Goal: Information Seeking & Learning: Check status

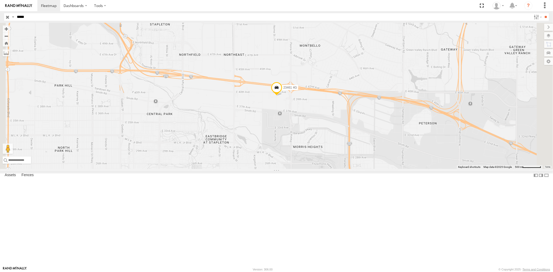
click at [7, 18] on input "button" at bounding box center [7, 17] width 7 height 8
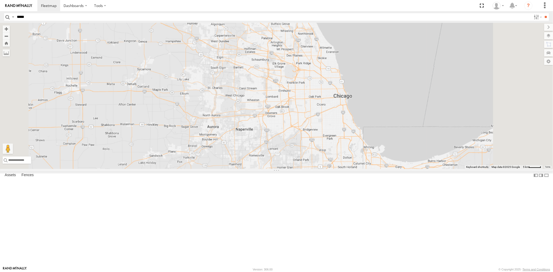
drag, startPoint x: 405, startPoint y: 150, endPoint x: 389, endPoint y: 139, distance: 18.9
click at [389, 139] on div "23207xx 23237 NEW 23460 23480 23462 23462 NEW 23346 NEW" at bounding box center [276, 96] width 553 height 146
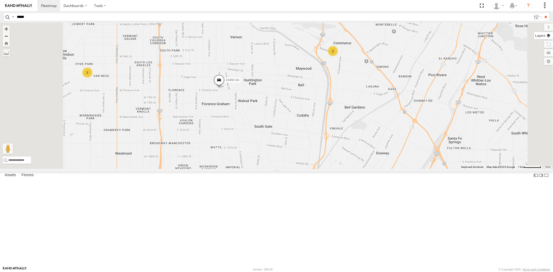
click at [548, 38] on label at bounding box center [543, 35] width 19 height 7
click at [0, 0] on span "Basemaps" at bounding box center [0, 0] width 0 height 0
click at [0, 0] on span "Satellite + Roadmap" at bounding box center [0, 0] width 0 height 0
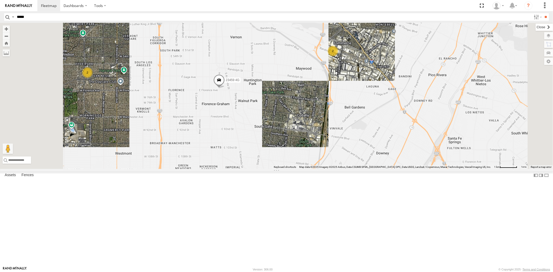
click at [536, 28] on label at bounding box center [544, 27] width 17 height 7
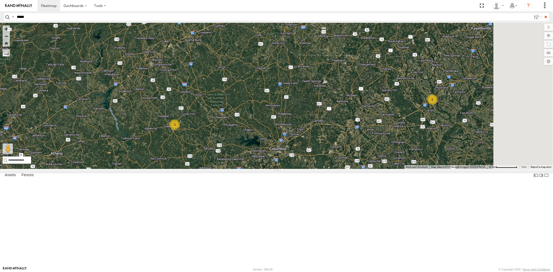
drag, startPoint x: 374, startPoint y: 158, endPoint x: 344, endPoint y: 156, distance: 30.7
click at [353, 157] on div "23207 NEW 23207xx 23237 NEW 23346 23480 4G 23460 23480 23460 NEW 23467 4G 23465…" at bounding box center [276, 96] width 553 height 146
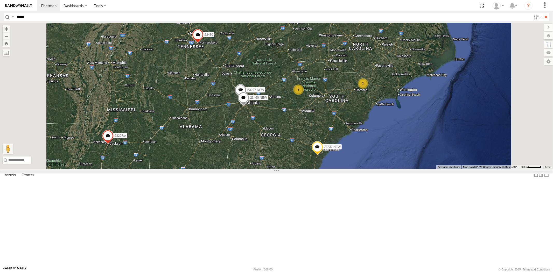
drag, startPoint x: 398, startPoint y: 108, endPoint x: 382, endPoint y: 149, distance: 44.3
click at [382, 149] on div "23207 NEW 23207xx 23237 NEW 23346 23480 4G 23460 23480 23460 NEW 23467 4G 23465…" at bounding box center [276, 96] width 553 height 146
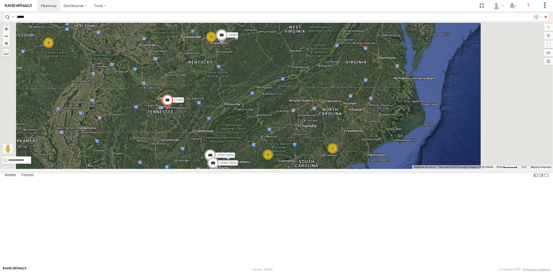
drag, startPoint x: 421, startPoint y: 149, endPoint x: 375, endPoint y: 147, distance: 46.7
click at [375, 147] on div "23207xx 23237 NEW 23460 23480 23465 4G 2 3 2 23207 NEW 2 23346 3 23480 4G 2 234…" at bounding box center [276, 96] width 553 height 146
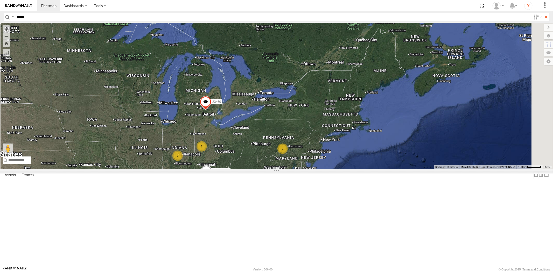
drag, startPoint x: 296, startPoint y: 187, endPoint x: 294, endPoint y: 176, distance: 11.5
click at [297, 169] on div "23207xx 23237 NEW 23480 23460 23346 NEW 2 3 2 2 2" at bounding box center [276, 96] width 553 height 146
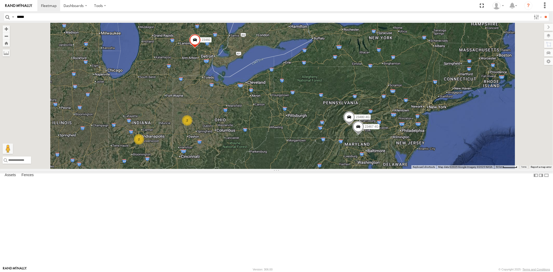
drag, startPoint x: 294, startPoint y: 174, endPoint x: 298, endPoint y: 167, distance: 8.1
click at [297, 167] on div "23207xx 23237 NEW 23480 23460 2 2 2 2 23480 4G 23467 4G" at bounding box center [276, 96] width 553 height 146
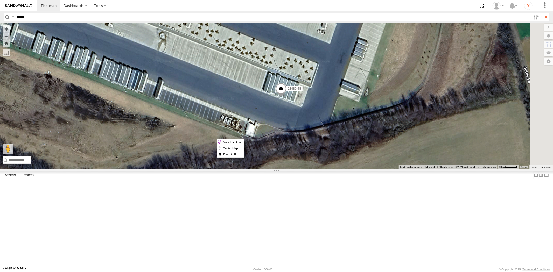
drag, startPoint x: 347, startPoint y: 139, endPoint x: 344, endPoint y: 139, distance: 2.9
click at [287, 97] on span at bounding box center [280, 90] width 11 height 14
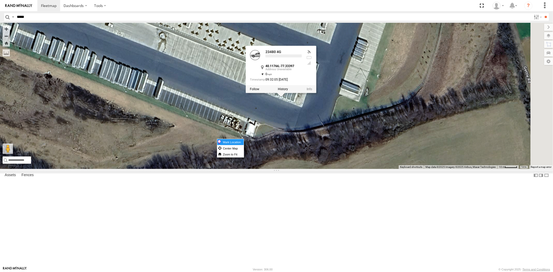
click at [244, 143] on label "Mark Location" at bounding box center [230, 142] width 26 height 6
click at [363, 169] on div "23207xx 23237 NEW 23460 23480 23480 4G 23467 4G 23480 4G All Assets Penn Twp Pe…" at bounding box center [276, 96] width 553 height 146
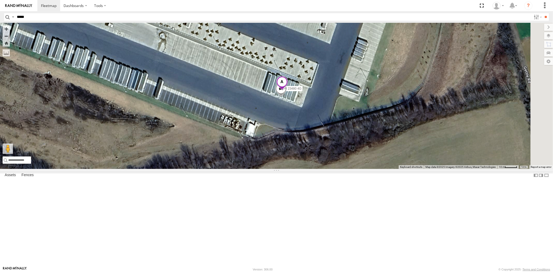
click at [288, 90] on span at bounding box center [281, 83] width 11 height 14
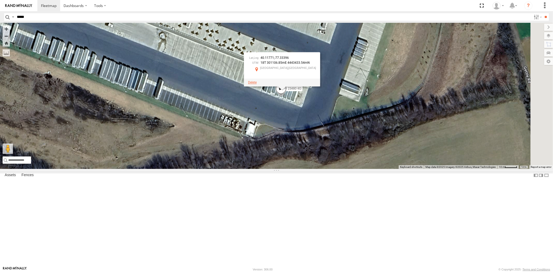
click at [257, 84] on span at bounding box center [252, 83] width 9 height 4
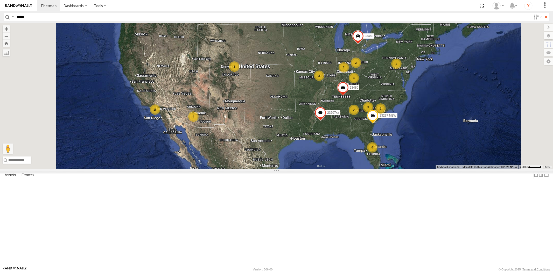
drag, startPoint x: 390, startPoint y: 81, endPoint x: 374, endPoint y: 92, distance: 19.4
click at [374, 92] on div "6 2 18 4 2 2 2 23207xx 4 23237 NEW 3 2 2 23460 23480 3" at bounding box center [276, 96] width 553 height 146
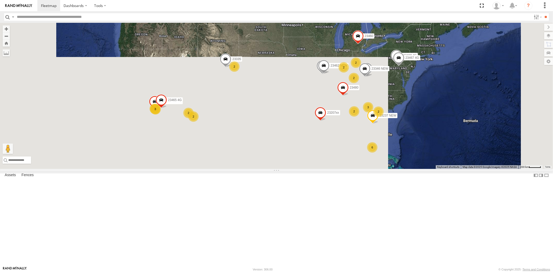
drag, startPoint x: 347, startPoint y: 162, endPoint x: 344, endPoint y: 160, distance: 4.2
click at [344, 160] on div "6 2 23335 4G/Bad 11 2 2 2 2 2 23207xx 2 23237 NEW 3 23346 3 23480 4G 23462 2346…" at bounding box center [276, 96] width 553 height 146
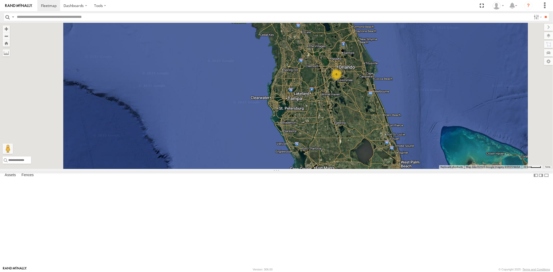
drag, startPoint x: 395, startPoint y: 109, endPoint x: 397, endPoint y: 145, distance: 36.6
click at [397, 145] on div "23207xx 23237 NEW 23460 23480 23335 6" at bounding box center [276, 96] width 553 height 146
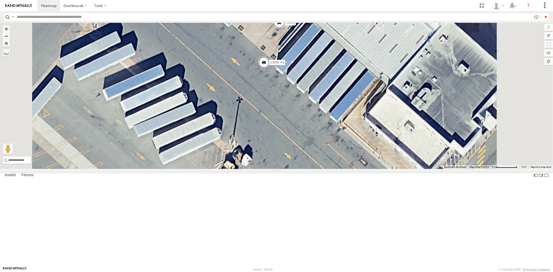
drag, startPoint x: 361, startPoint y: 121, endPoint x: 366, endPoint y: 134, distance: 13.7
click at [368, 139] on div "23207xx 23237 NEW 23460 23480 23335 23466 23466 4G" at bounding box center [276, 96] width 553 height 146
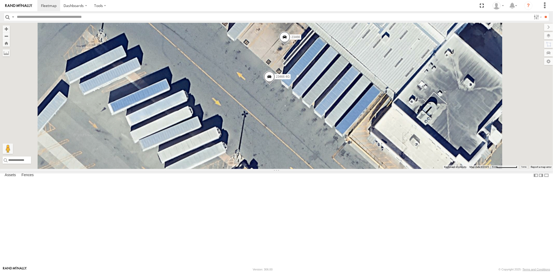
click at [290, 45] on span at bounding box center [284, 38] width 11 height 14
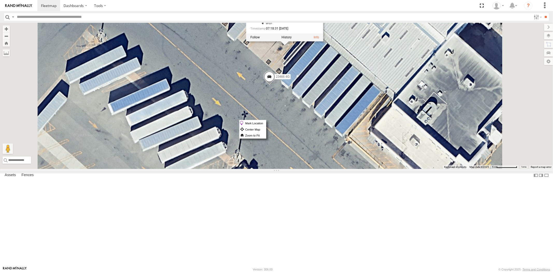
drag, startPoint x: 369, startPoint y: 120, endPoint x: 343, endPoint y: 116, distance: 26.0
click at [343, 116] on div "23207xx 23237 NEW 23460 23480 23335 23466 23466 4G 23466 All Assets Directors R…" at bounding box center [276, 96] width 553 height 146
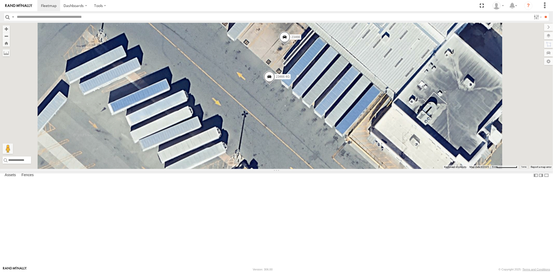
click at [343, 115] on div "23207xx 23237 NEW 23460 23480 23335 23466 23466 4G" at bounding box center [276, 96] width 553 height 146
click at [349, 114] on div "23207xx 23237 NEW 23460 23480 23335 23466 23466 4G" at bounding box center [276, 96] width 553 height 146
drag, startPoint x: 349, startPoint y: 114, endPoint x: 310, endPoint y: 115, distance: 39.2
click at [310, 115] on div "23207xx 23237 NEW 23460 23480 23335 23466 23466 4G" at bounding box center [276, 96] width 553 height 146
drag, startPoint x: 352, startPoint y: 115, endPoint x: 335, endPoint y: 111, distance: 17.4
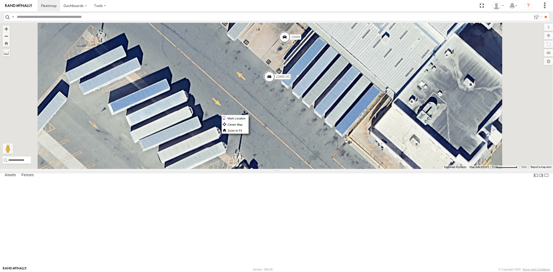
click at [335, 111] on div "23207xx 23237 NEW 23460 23480 23335 23466 23466 4G" at bounding box center [276, 96] width 553 height 146
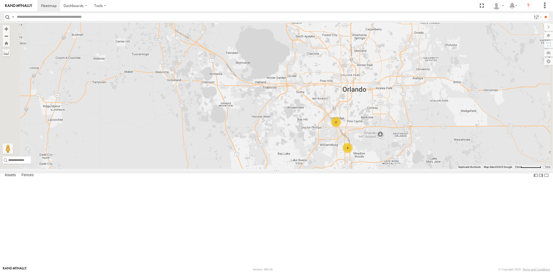
click at [49, 19] on input "text" at bounding box center [273, 17] width 517 height 8
paste input "*****"
type input "*****"
click at [543, 13] on input "**" at bounding box center [546, 17] width 6 height 8
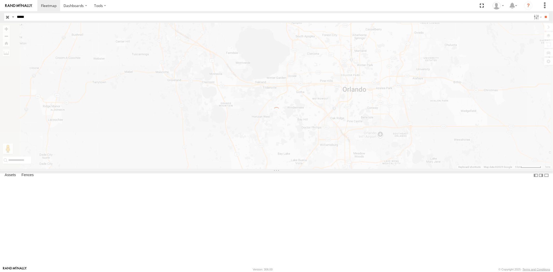
click at [543, 13] on input "**" at bounding box center [546, 17] width 6 height 8
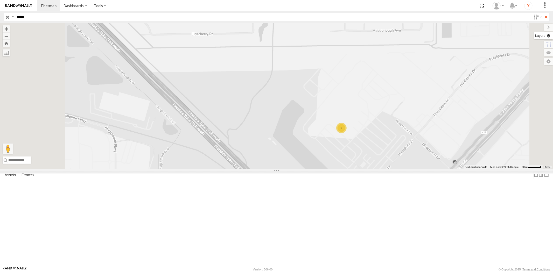
click at [548, 37] on label at bounding box center [543, 35] width 19 height 7
click at [0, 0] on span "Basemaps" at bounding box center [0, 0] width 0 height 0
click at [0, 0] on span "Satellite + Roadmap" at bounding box center [0, 0] width 0 height 0
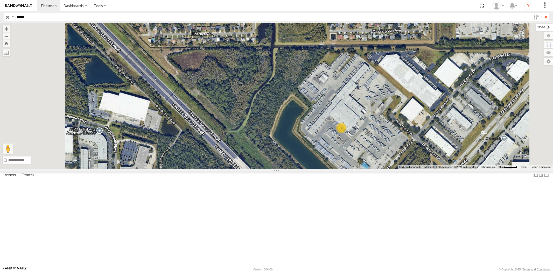
click at [536, 26] on label at bounding box center [544, 27] width 17 height 7
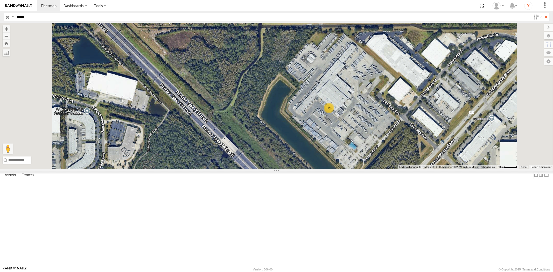
drag, startPoint x: 397, startPoint y: 140, endPoint x: 417, endPoint y: 134, distance: 20.7
click at [397, 140] on div "23466 2" at bounding box center [276, 96] width 553 height 146
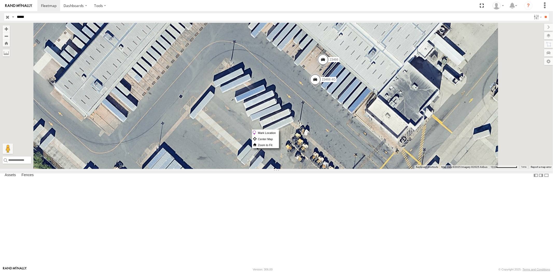
click at [321, 88] on span at bounding box center [314, 81] width 11 height 14
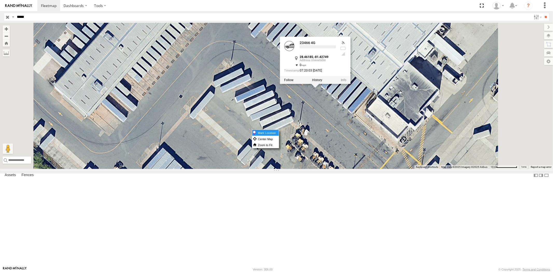
click at [279, 133] on label "Mark Location" at bounding box center [265, 133] width 26 height 6
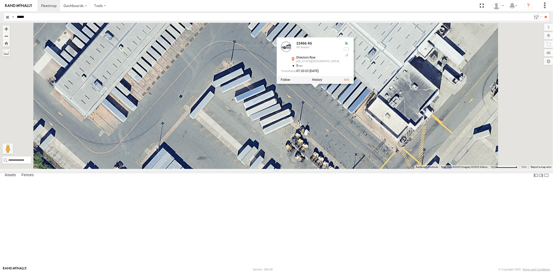
click at [401, 165] on div "23466 23466 23466 4G 23466 4G All Assets Directors Row Florida Center 28.46185 …" at bounding box center [276, 96] width 553 height 146
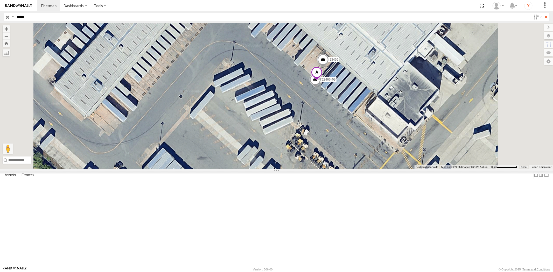
click at [323, 81] on span at bounding box center [316, 74] width 11 height 14
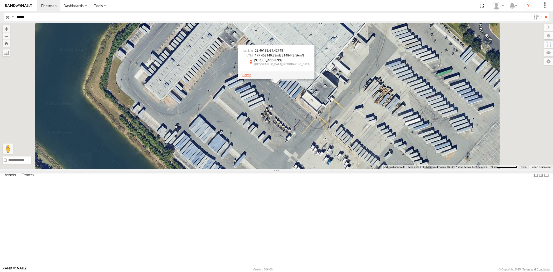
click at [251, 77] on span at bounding box center [246, 75] width 9 height 4
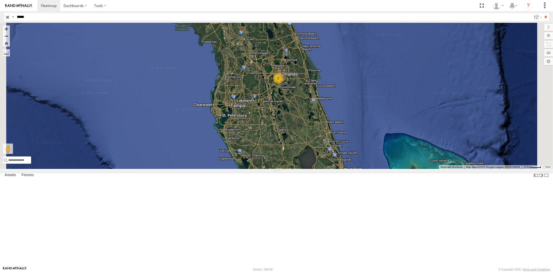
click at [9, 18] on input "button" at bounding box center [7, 17] width 7 height 8
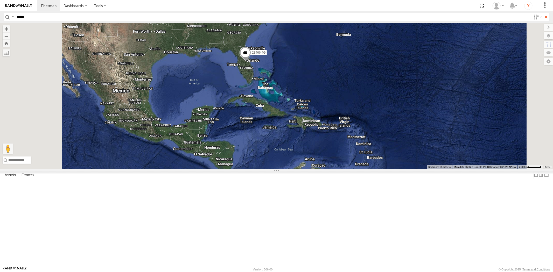
drag, startPoint x: 284, startPoint y: 76, endPoint x: 292, endPoint y: 102, distance: 27.5
click at [292, 102] on div "23466 23466 4G" at bounding box center [276, 96] width 553 height 146
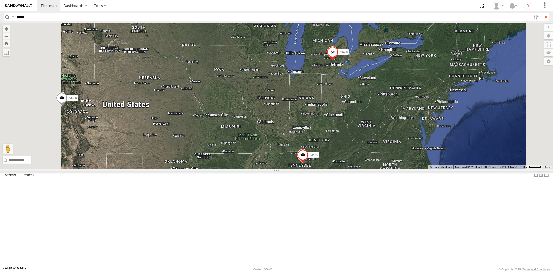
drag, startPoint x: 274, startPoint y: 86, endPoint x: 275, endPoint y: 91, distance: 5.6
click at [275, 91] on div "23207xx 23480 23460 23237 NEW 23335" at bounding box center [276, 96] width 553 height 146
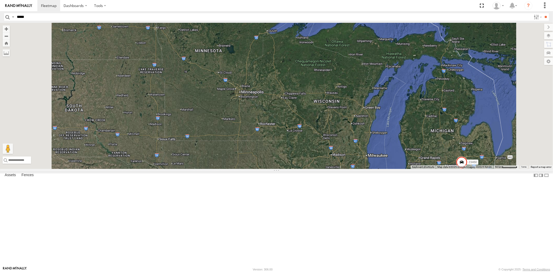
drag, startPoint x: 286, startPoint y: 90, endPoint x: 295, endPoint y: 126, distance: 36.7
click at [295, 126] on div "23207xx 23480 23460 23237 NEW 23335" at bounding box center [276, 96] width 553 height 146
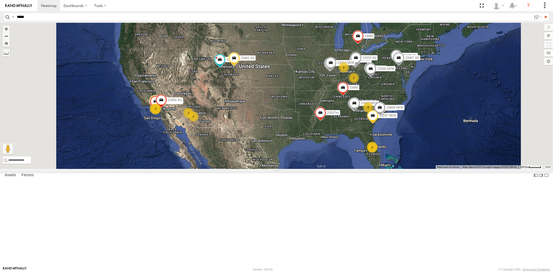
click at [39, 15] on input "*****" at bounding box center [273, 17] width 517 height 8
paste input "*****"
click at [543, 13] on input "**" at bounding box center [546, 17] width 6 height 8
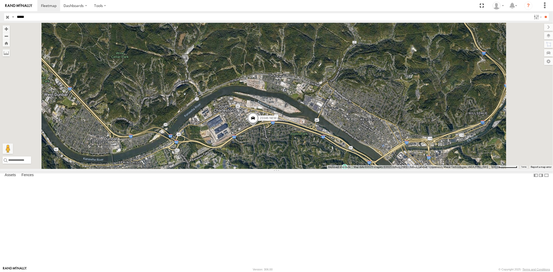
drag, startPoint x: 38, startPoint y: 18, endPoint x: 0, endPoint y: 13, distance: 38.4
click at [0, 13] on header "Search Query Asset ID Asset Label Registration Manufacturer Model VIN Job ID" at bounding box center [276, 17] width 553 height 12
paste input "text"
click at [543, 13] on input "**" at bounding box center [546, 17] width 6 height 8
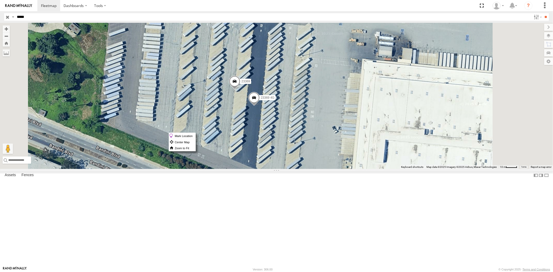
click at [240, 90] on span at bounding box center [234, 83] width 11 height 14
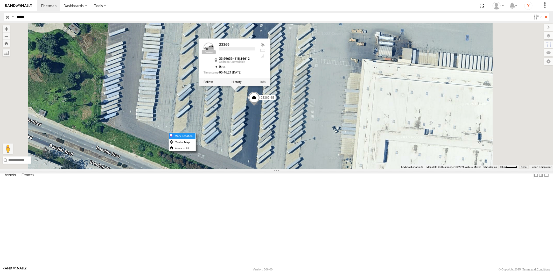
click at [196, 134] on label "Mark Location" at bounding box center [182, 136] width 26 height 6
click at [312, 169] on div "23369 4G 23369 23369 All Assets Bell Bell 33.99639 , -118.16612 0 05:46:21 08/2…" at bounding box center [276, 96] width 553 height 146
click at [303, 163] on div "23369 4G 23369 23369 All Assets Bell Bell 33.99639 , -118.16612 0 05:46:21 08/2…" at bounding box center [276, 96] width 553 height 146
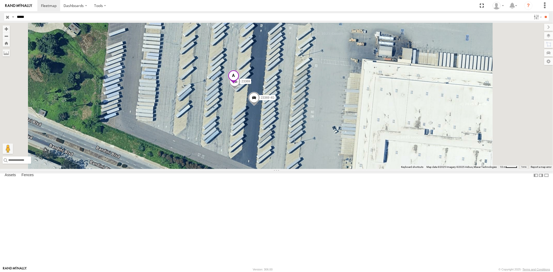
click at [239, 84] on span at bounding box center [233, 77] width 11 height 14
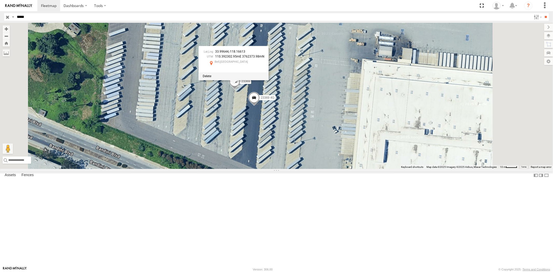
click at [13, 17] on div "Search Query Asset ID Asset Label Registration Manufacturer Model VIN Job ID Dr…" at bounding box center [273, 17] width 539 height 8
paste input "text"
click at [543, 13] on input "**" at bounding box center [546, 17] width 6 height 8
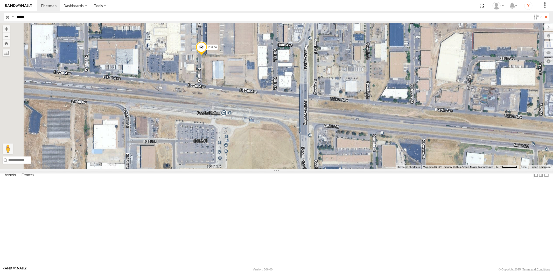
drag, startPoint x: 34, startPoint y: 17, endPoint x: 0, endPoint y: 14, distance: 34.1
click at [0, 14] on header "Search Query Asset ID Asset Label Registration Manufacturer Model VIN Job ID" at bounding box center [276, 17] width 553 height 12
paste input "text"
click at [543, 13] on input "**" at bounding box center [546, 17] width 6 height 8
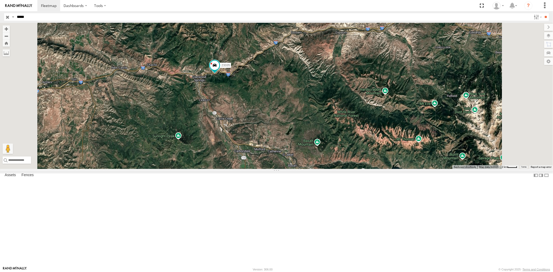
drag, startPoint x: 31, startPoint y: 17, endPoint x: 0, endPoint y: 15, distance: 30.7
click at [0, 15] on header "Search Query Asset ID Asset Label Registration Manufacturer Model VIN Job ID" at bounding box center [276, 17] width 553 height 12
paste input "text"
click at [543, 13] on input "**" at bounding box center [546, 17] width 6 height 8
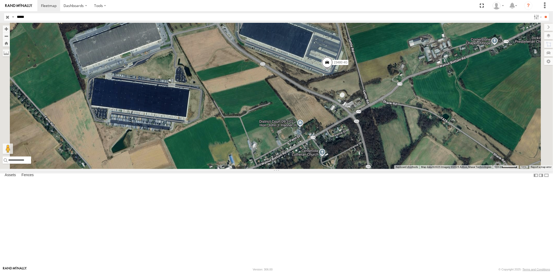
drag, startPoint x: 38, startPoint y: 17, endPoint x: 0, endPoint y: 18, distance: 38.4
click at [0, 17] on header "Search Query Asset ID Asset Label Registration Manufacturer Model VIN Job ID" at bounding box center [276, 17] width 553 height 12
paste input "text"
click at [543, 13] on input "**" at bounding box center [546, 17] width 6 height 8
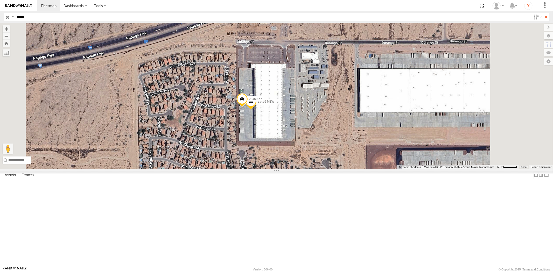
drag, startPoint x: 34, startPoint y: 19, endPoint x: 0, endPoint y: 18, distance: 34.0
click at [0, 18] on header "Search Query Asset ID Asset Label Registration Manufacturer Model VIN Job ID" at bounding box center [276, 17] width 553 height 12
paste input "text"
click at [543, 13] on input "**" at bounding box center [546, 17] width 6 height 8
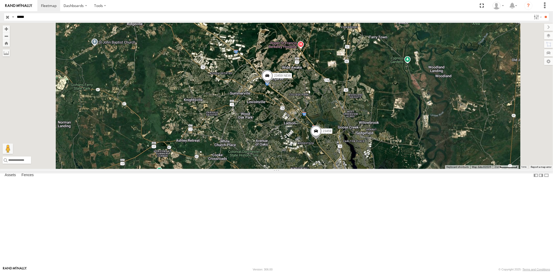
drag, startPoint x: 33, startPoint y: 17, endPoint x: 0, endPoint y: 12, distance: 33.3
click at [0, 12] on header "Search Query Asset ID Asset Label Registration Manufacturer Model VIN Job ID" at bounding box center [276, 17] width 553 height 12
paste input "text"
click at [543, 13] on input "**" at bounding box center [546, 17] width 6 height 8
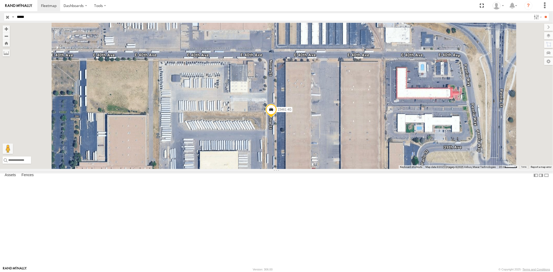
drag, startPoint x: 38, startPoint y: 19, endPoint x: 0, endPoint y: 13, distance: 38.8
click at [0, 13] on header "Search Query Asset ID Asset Label Registration Manufacturer Model VIN Job ID" at bounding box center [276, 17] width 553 height 12
paste input "text"
type input "*****"
click at [543, 13] on input "**" at bounding box center [546, 17] width 6 height 8
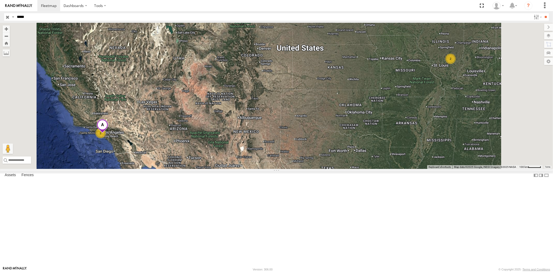
drag, startPoint x: 499, startPoint y: 95, endPoint x: 455, endPoint y: 96, distance: 43.6
click at [455, 96] on div "2 2" at bounding box center [276, 96] width 553 height 146
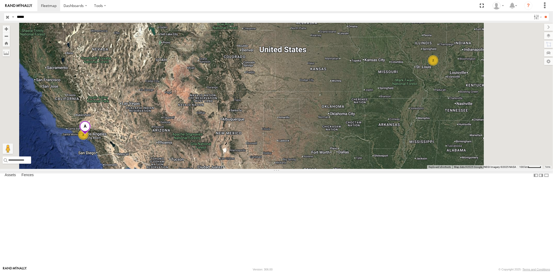
drag, startPoint x: 361, startPoint y: 120, endPoint x: 187, endPoint y: 102, distance: 175.5
click at [280, 130] on div "2 2" at bounding box center [276, 96] width 553 height 146
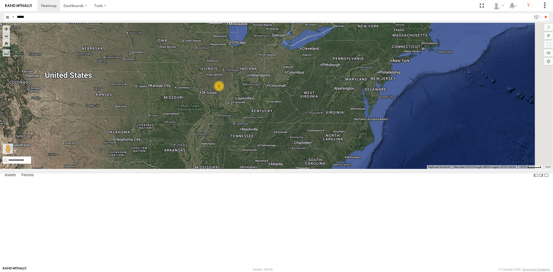
click at [9, 14] on input "button" at bounding box center [7, 17] width 7 height 8
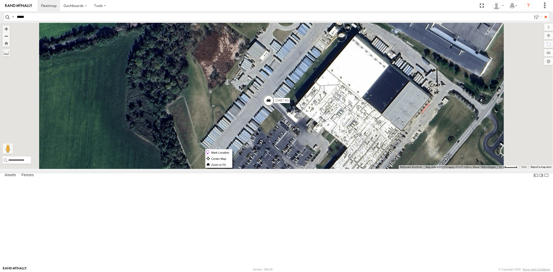
click at [232, 151] on label "Mark Location" at bounding box center [219, 153] width 26 height 6
click at [276, 101] on span at bounding box center [269, 94] width 11 height 14
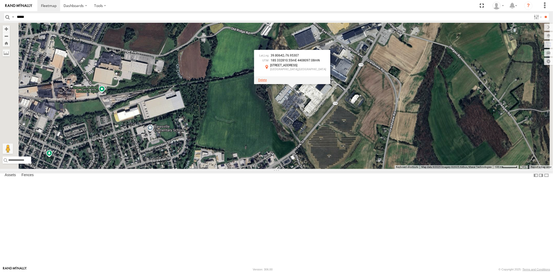
click at [267, 82] on span at bounding box center [262, 80] width 9 height 4
